Goal: Check status: Check status

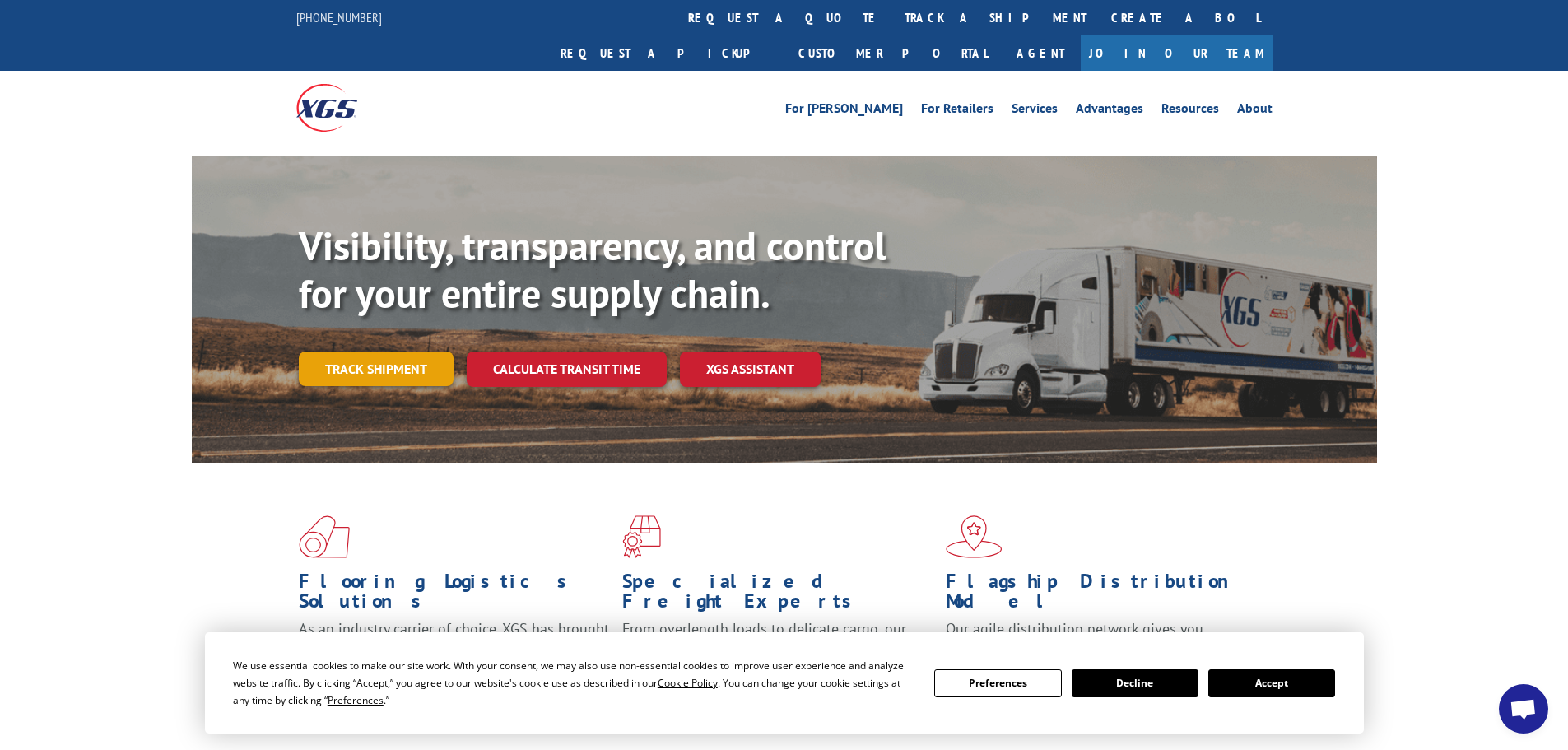
click at [386, 352] on link "Track shipment" at bounding box center [376, 369] width 154 height 34
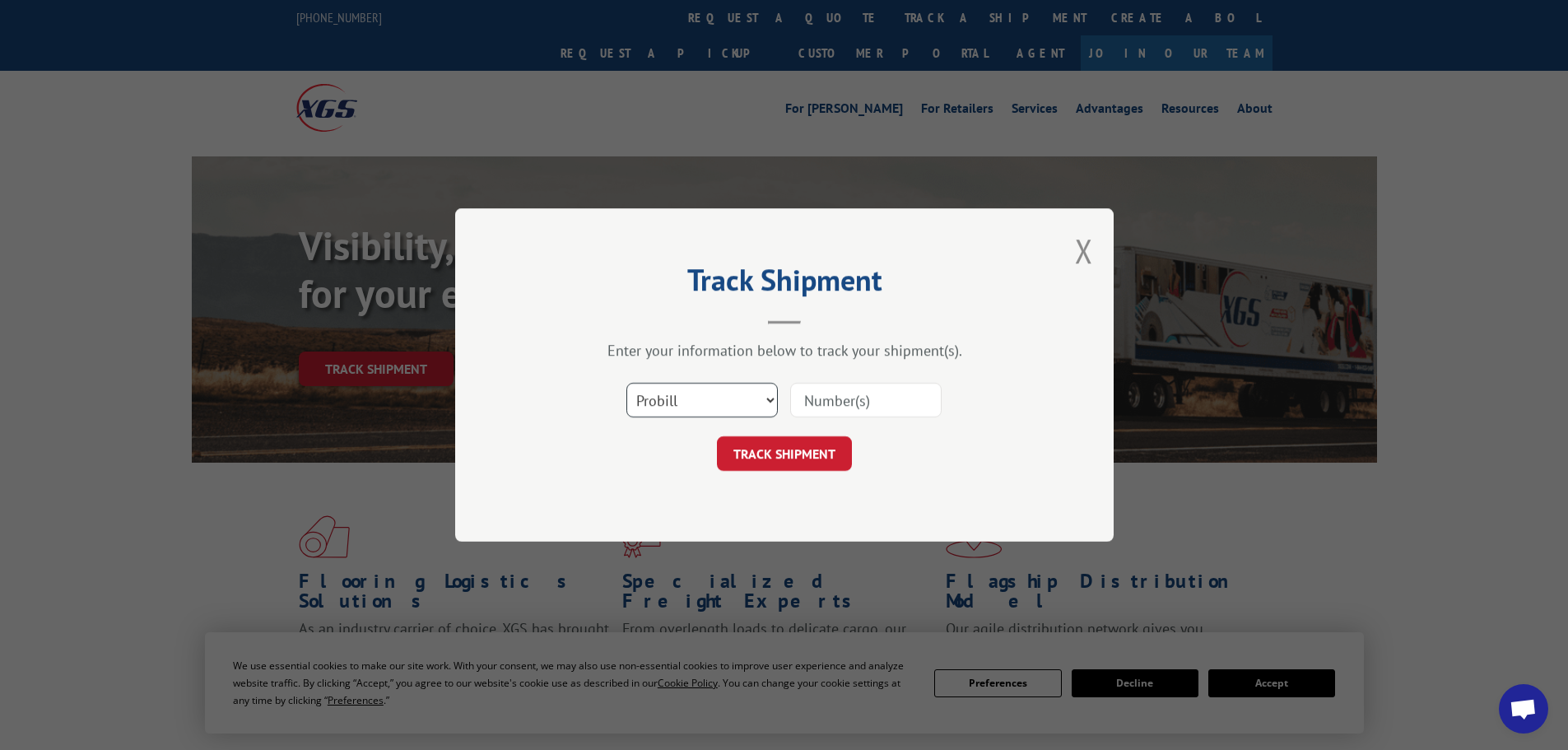
drag, startPoint x: 758, startPoint y: 404, endPoint x: 755, endPoint y: 414, distance: 10.4
click at [758, 404] on select "Select category... Probill BOL PO" at bounding box center [702, 400] width 152 height 34
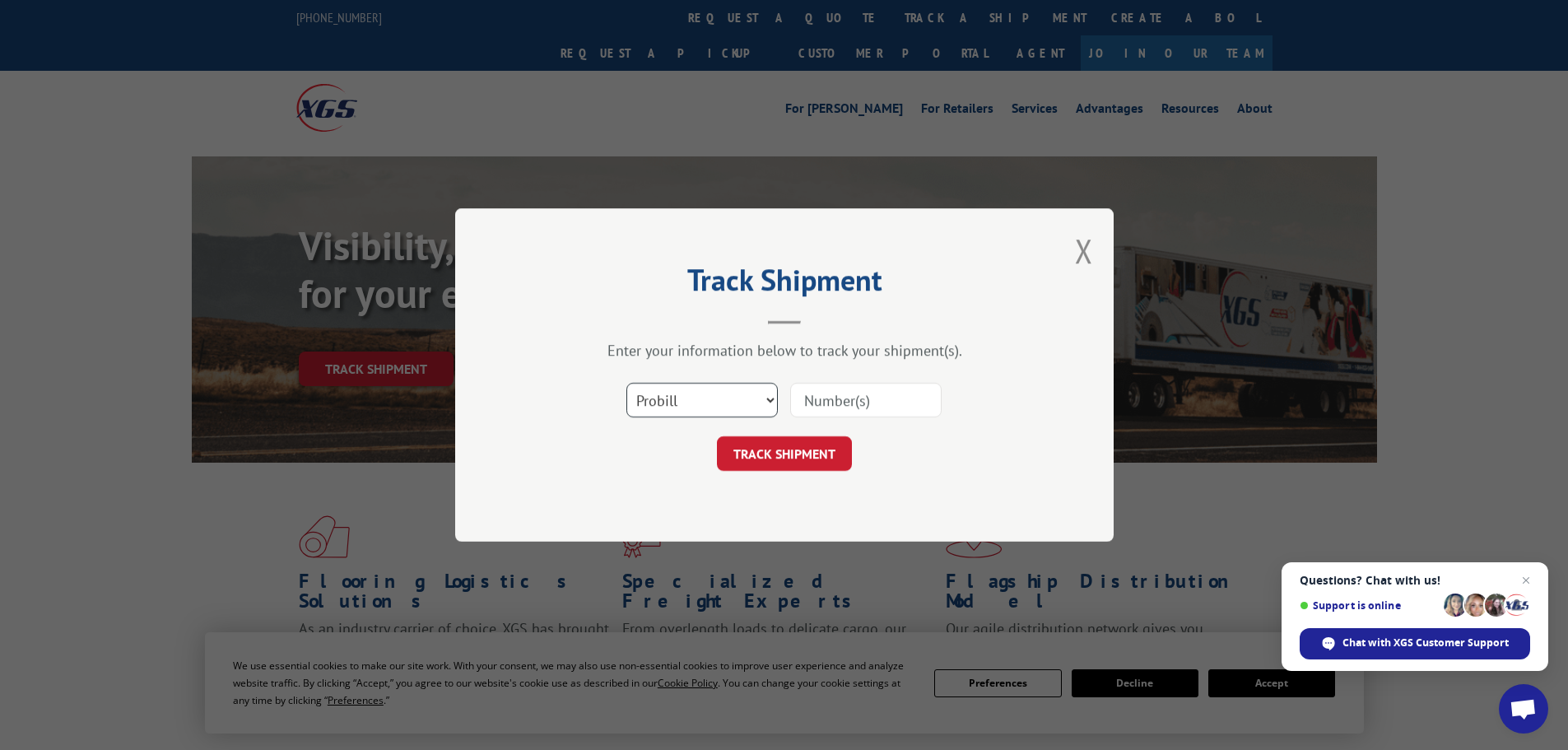
select select "bol"
click at [626, 383] on select "Select category... Probill BOL PO" at bounding box center [702, 400] width 152 height 34
click at [836, 396] on input at bounding box center [865, 400] width 152 height 34
paste input "5499606"
type input "5499606"
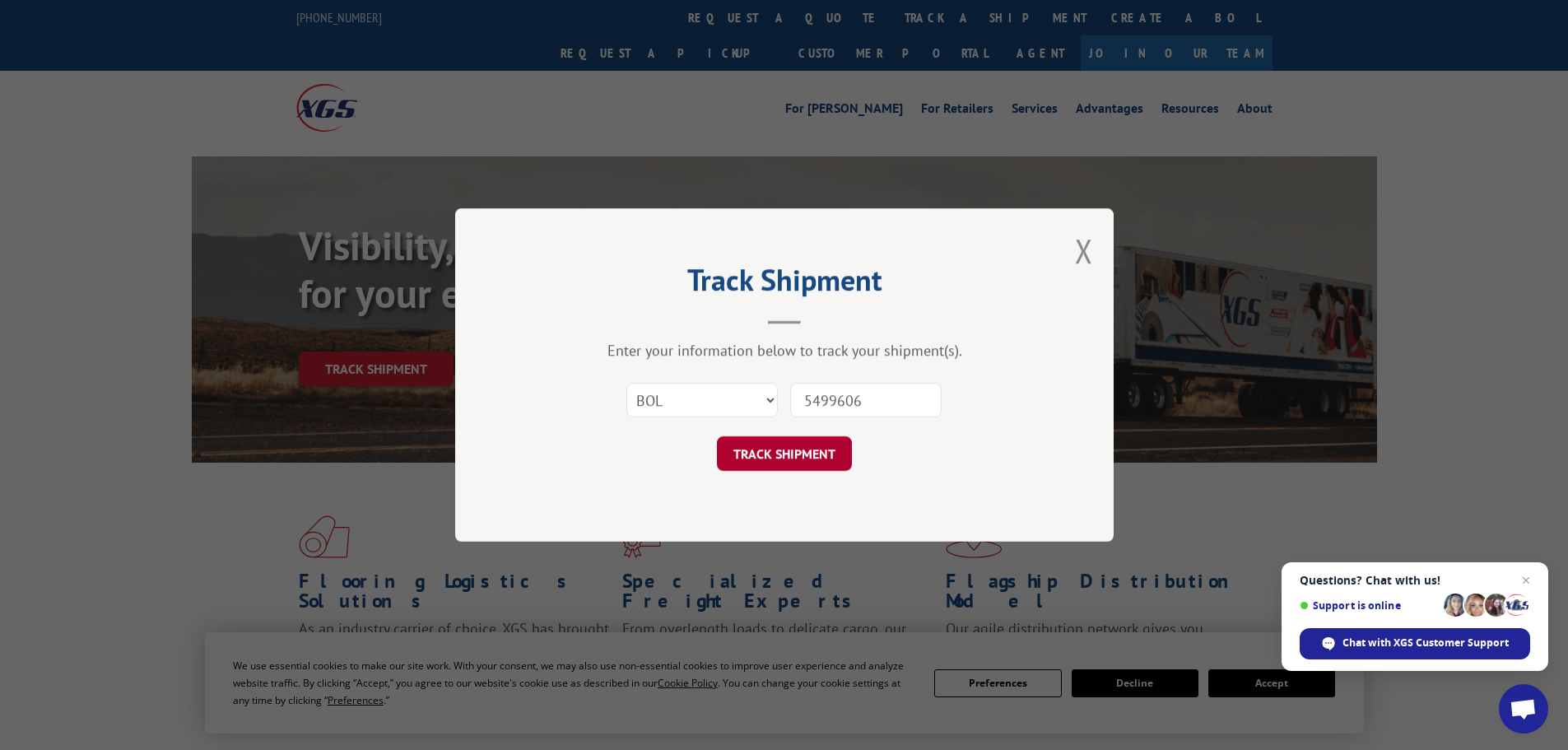
click at [830, 452] on button "TRACK SHIPMENT" at bounding box center [784, 453] width 135 height 34
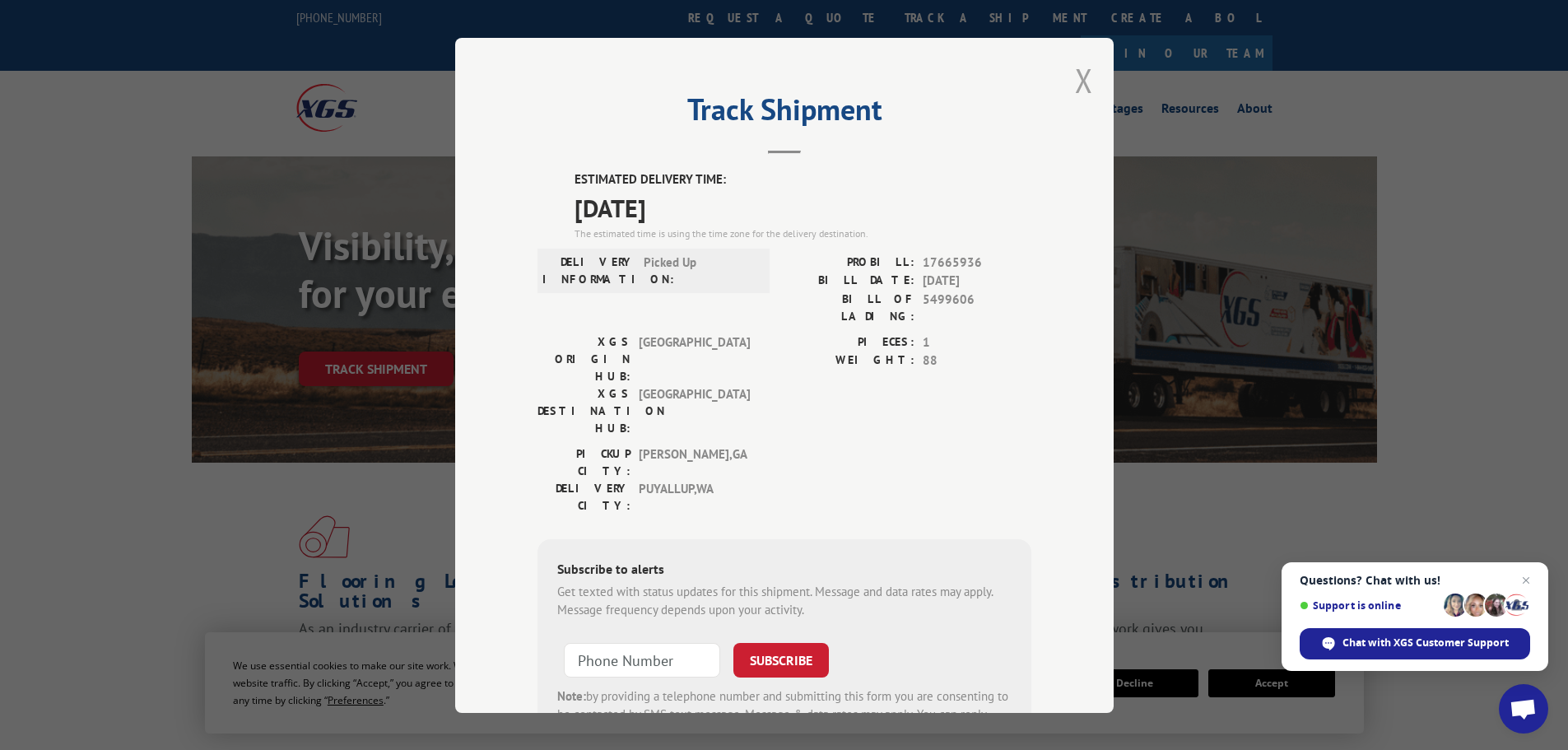
click at [1076, 92] on button "Close modal" at bounding box center [1083, 80] width 18 height 44
